Goal: Task Accomplishment & Management: Manage account settings

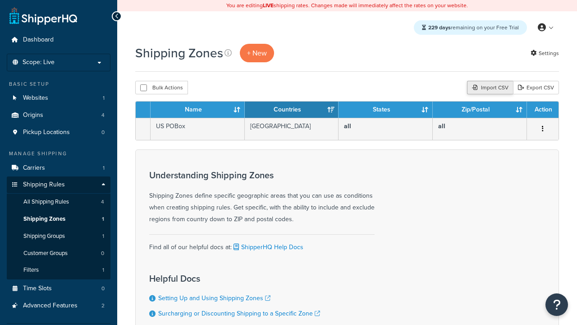
click at [489, 88] on div "Import CSV" at bounding box center [490, 88] width 46 height 14
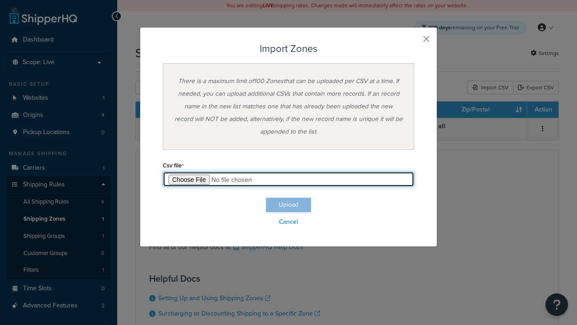
click at [289, 179] on input "file" at bounding box center [289, 178] width 252 height 15
type input "C:\fakepath\importZonesFailure.csv"
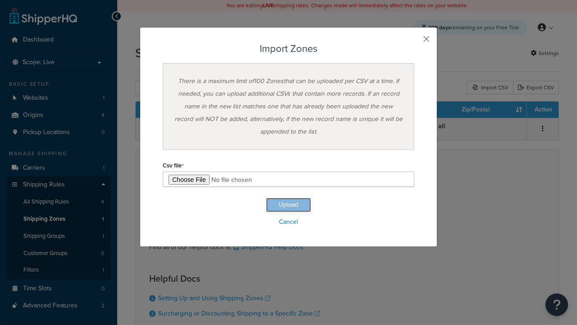
click at [289, 205] on button "Upload" at bounding box center [288, 205] width 45 height 14
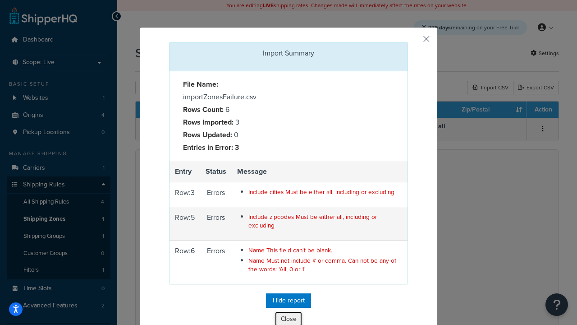
click at [289, 317] on button "Close" at bounding box center [288, 318] width 27 height 15
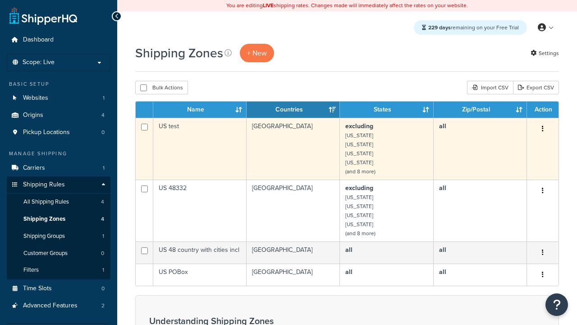
click at [543, 129] on icon "button" at bounding box center [543, 128] width 2 height 6
click at [0, 0] on link "Delete" at bounding box center [0, 0] width 0 height 0
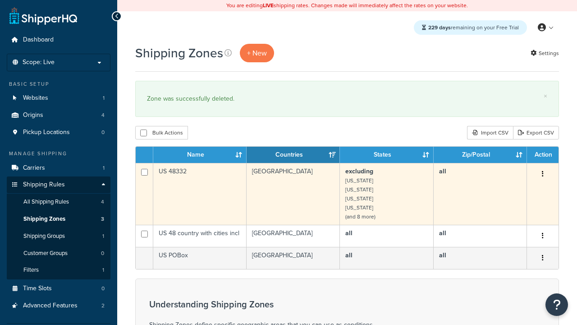
click at [543, 175] on icon "button" at bounding box center [543, 174] width 2 height 6
click at [0, 0] on link "Delete" at bounding box center [0, 0] width 0 height 0
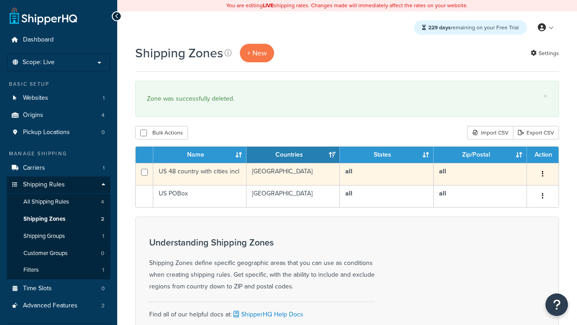
click at [543, 175] on icon "button" at bounding box center [543, 174] width 2 height 6
click at [0, 0] on link "Delete" at bounding box center [0, 0] width 0 height 0
